Goal: Task Accomplishment & Management: Manage account settings

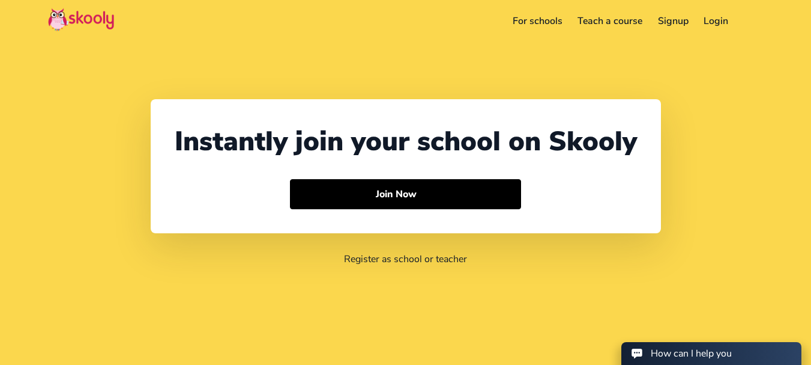
select select "91"
select select "[GEOGRAPHIC_DATA]"
select select "[GEOGRAPHIC_DATA]/[GEOGRAPHIC_DATA]"
click at [711, 19] on link "Login" at bounding box center [717, 20] width 40 height 19
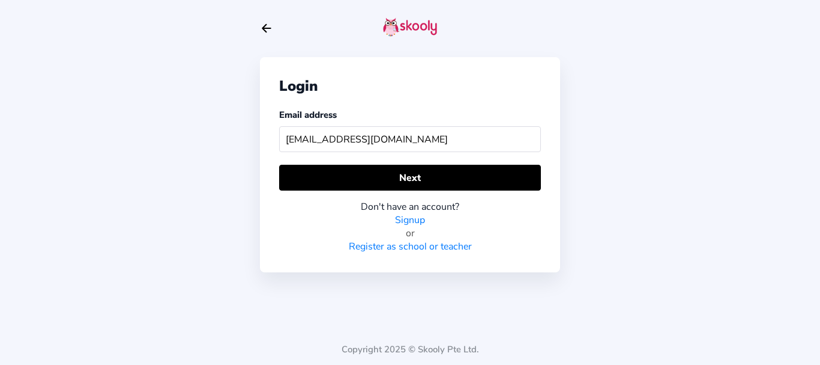
type input "[EMAIL_ADDRESS][DOMAIN_NAME]"
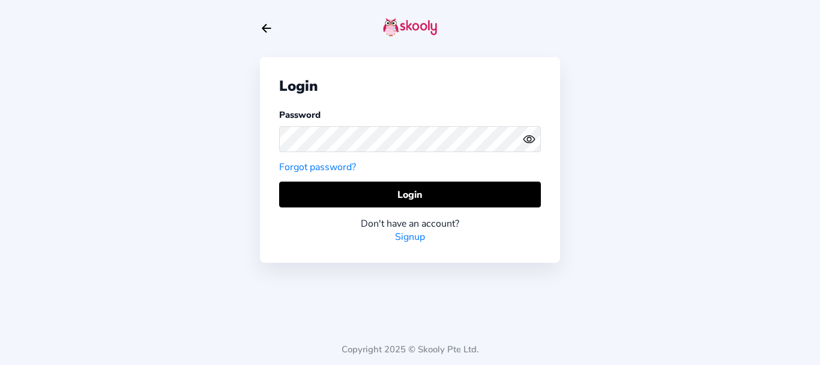
click at [375, 160] on div "Password Forgot password?" at bounding box center [410, 140] width 262 height 65
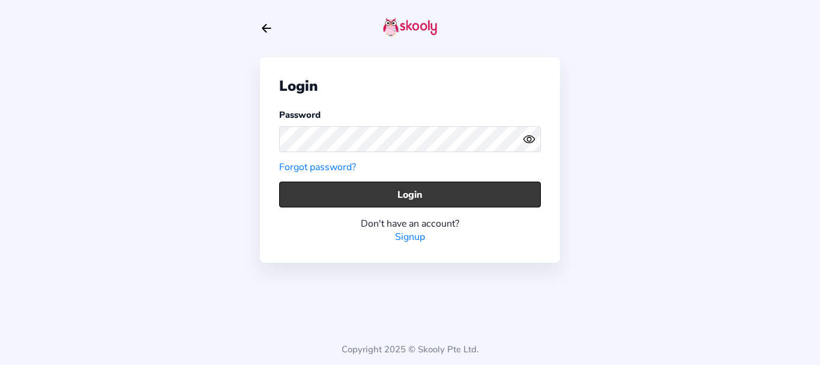
click at [391, 198] on button "Login" at bounding box center [410, 194] width 262 height 26
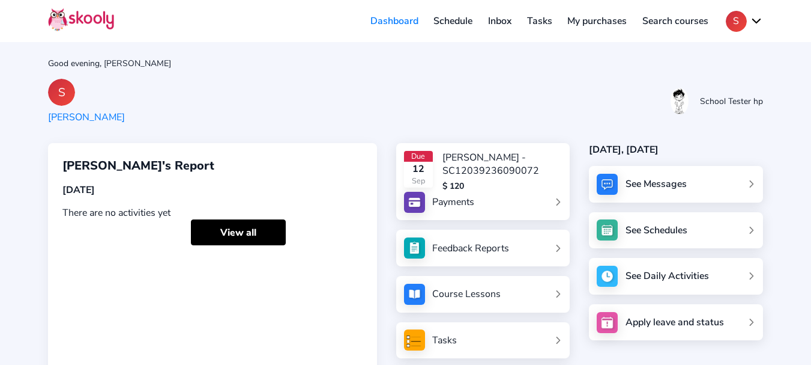
click at [575, 22] on link "My purchases" at bounding box center [597, 20] width 75 height 19
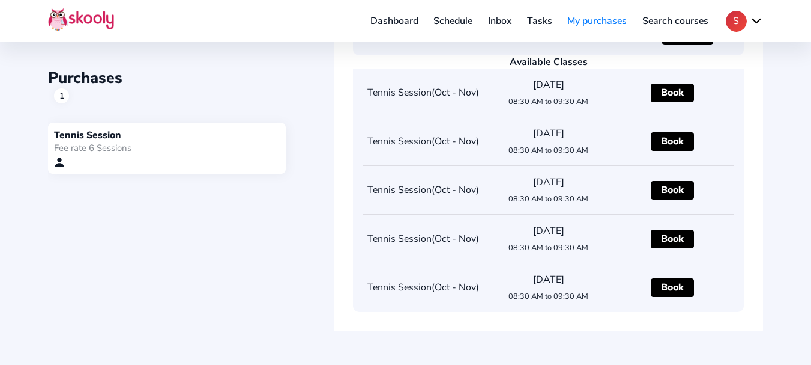
scroll to position [287, 0]
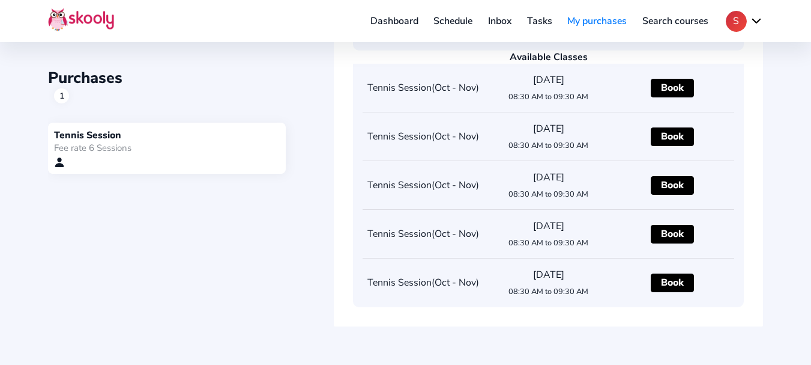
click at [280, 243] on div "Purchases 1 Tennis Session Fee rate 6 Sessions Tennis Session Fee rate 6 Sessio…" at bounding box center [405, 49] width 715 height 556
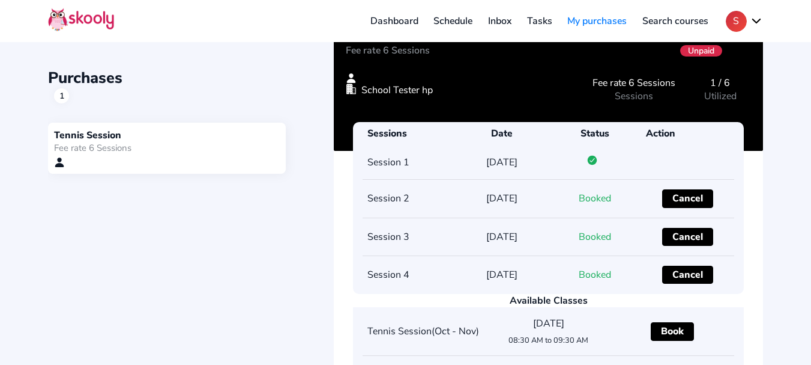
scroll to position [0, 0]
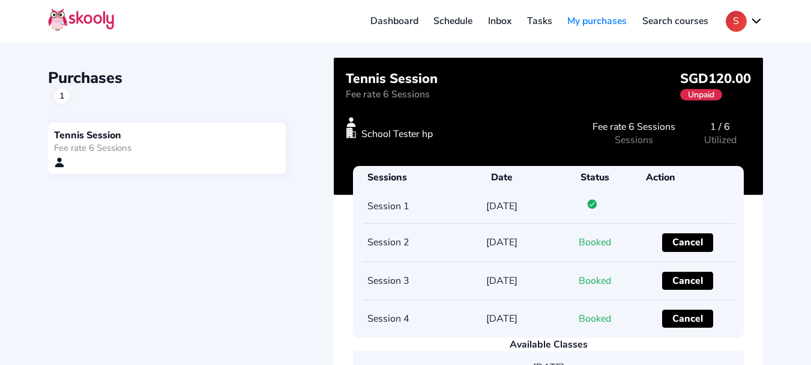
click at [308, 86] on div "Purchases 1" at bounding box center [191, 85] width 286 height 36
